Goal: Task Accomplishment & Management: Manage account settings

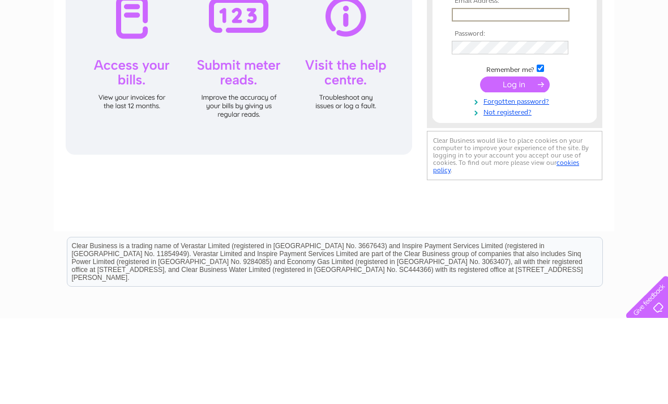
type input "[EMAIL_ADDRESS][DOMAIN_NAME]"
click at [514, 170] on input "submit" at bounding box center [515, 170] width 70 height 16
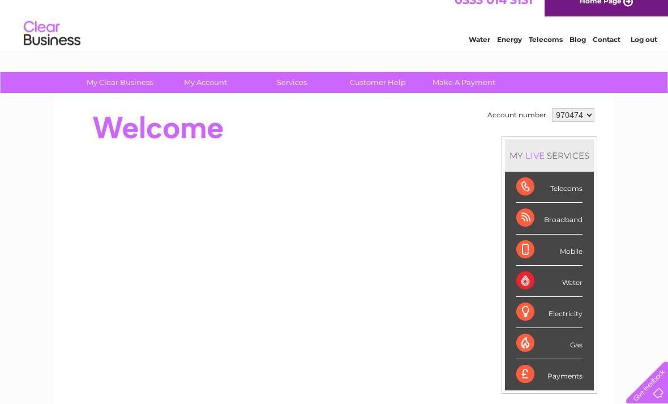
scroll to position [14, 0]
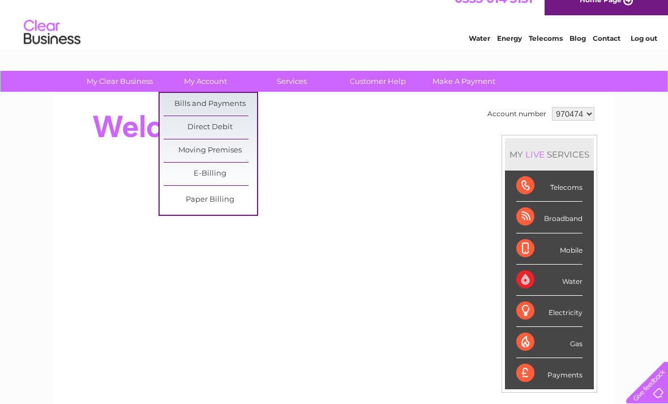
click at [229, 104] on link "Bills and Payments" at bounding box center [210, 104] width 93 height 23
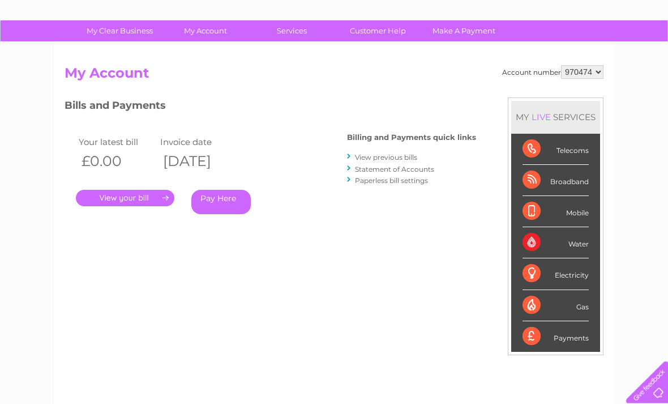
scroll to position [65, 0]
click at [383, 158] on link "View previous bills" at bounding box center [386, 157] width 62 height 8
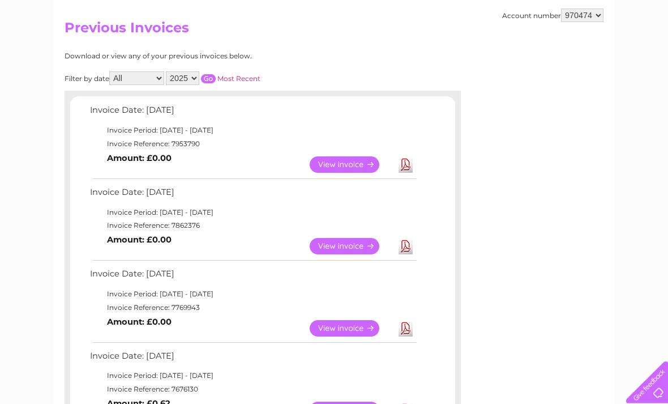
scroll to position [110, 0]
click at [358, 167] on link "View" at bounding box center [351, 164] width 83 height 16
